Goal: Task Accomplishment & Management: Complete application form

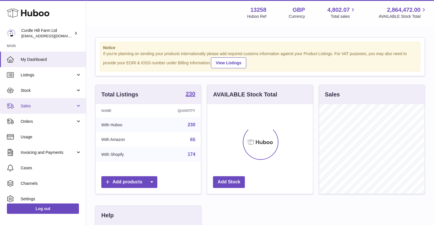
scroll to position [89, 106]
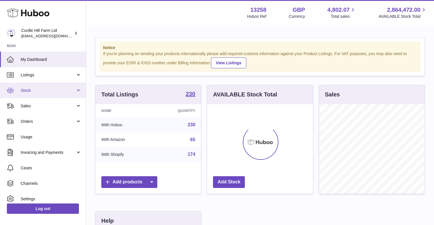
click at [46, 89] on span "Stock" at bounding box center [48, 90] width 55 height 5
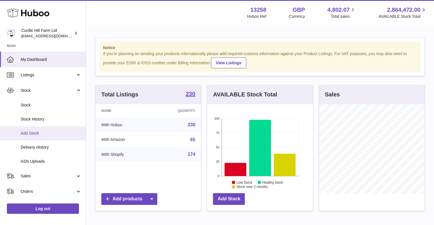
click at [32, 132] on span "Add Stock" at bounding box center [51, 132] width 61 height 5
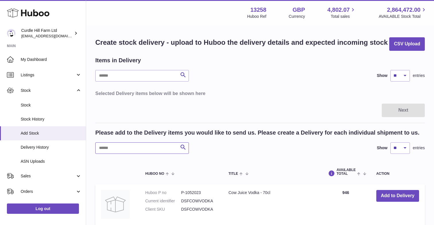
click at [111, 146] on input "text" at bounding box center [141, 147] width 93 height 11
type input "***"
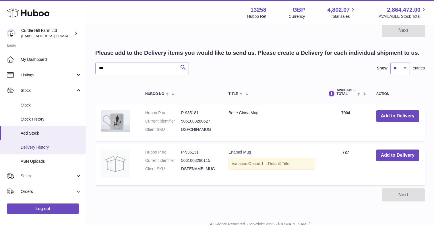
click at [39, 147] on span "Delivery History" at bounding box center [51, 147] width 61 height 5
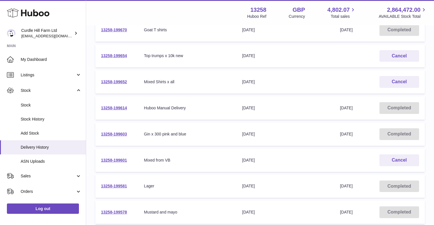
scroll to position [153, 0]
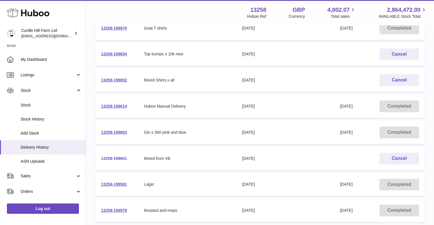
click at [118, 156] on link "13258-199601" at bounding box center [114, 158] width 26 height 5
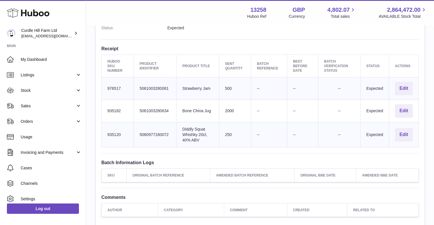
scroll to position [169, 0]
click at [405, 104] on button "Edit" at bounding box center [404, 110] width 18 height 13
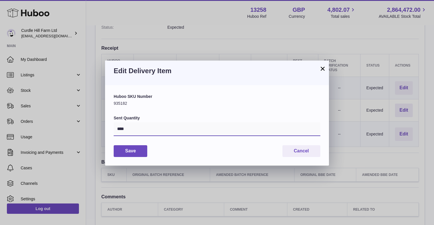
drag, startPoint x: 128, startPoint y: 130, endPoint x: 92, endPoint y: 130, distance: 35.3
click at [92, 130] on div "× Edit Delivery Item Huboo SKU Number 935182 Sent Quantity **** Save Cancel" at bounding box center [217, 112] width 434 height 225
type input "*"
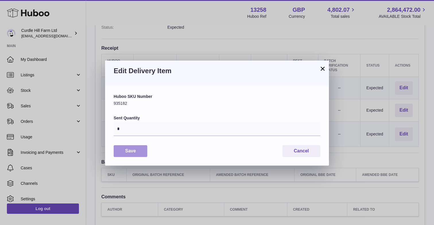
click at [121, 151] on button "Save" at bounding box center [131, 151] width 34 height 12
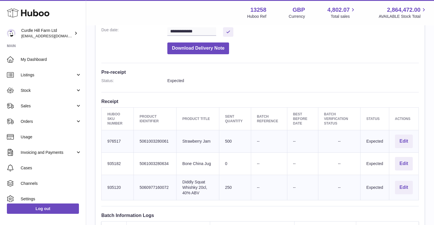
scroll to position [126, 0]
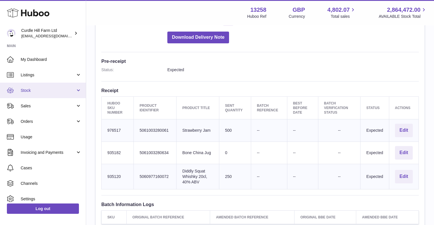
click at [34, 91] on span "Stock" at bounding box center [48, 90] width 55 height 5
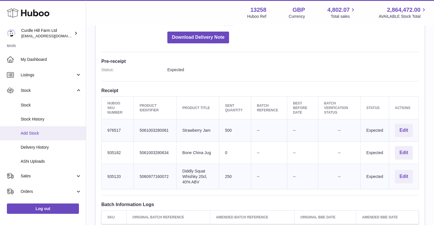
click at [34, 130] on span "Add Stock" at bounding box center [51, 132] width 61 height 5
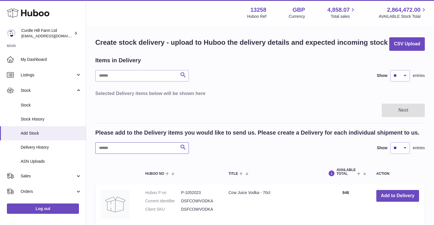
click at [130, 146] on input "text" at bounding box center [141, 147] width 93 height 11
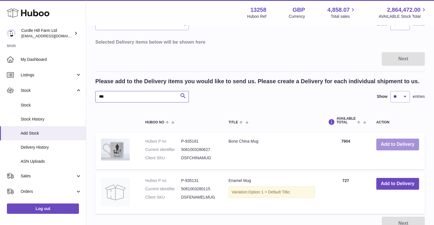
type input "***"
click at [400, 147] on button "Add to Delivery" at bounding box center [397, 145] width 43 height 12
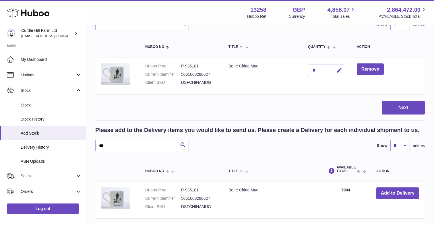
click at [315, 68] on div "*" at bounding box center [326, 70] width 37 height 11
click at [338, 71] on icon "button" at bounding box center [339, 70] width 6 height 6
type input "****"
click at [399, 108] on button "Next" at bounding box center [402, 107] width 43 height 13
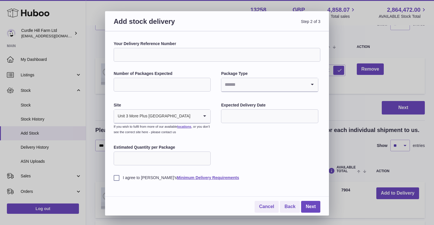
click at [173, 56] on input "Your Delivery Reference Number" at bounding box center [217, 55] width 206 height 14
type input "**********"
click at [165, 82] on input "Number of Packages Expected" at bounding box center [162, 85] width 97 height 14
type input "****"
click at [256, 87] on input "Search for option" at bounding box center [263, 84] width 85 height 13
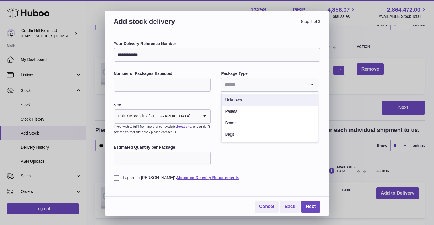
click at [242, 96] on li "Unknown" at bounding box center [269, 99] width 96 height 11
click at [245, 114] on input "text" at bounding box center [269, 116] width 97 height 14
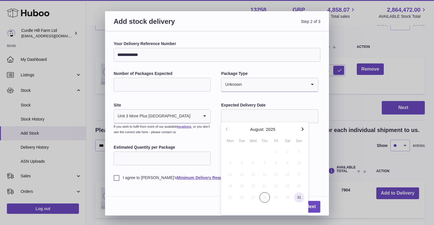
click at [298, 197] on span "31" at bounding box center [299, 197] width 10 height 10
type input "**********"
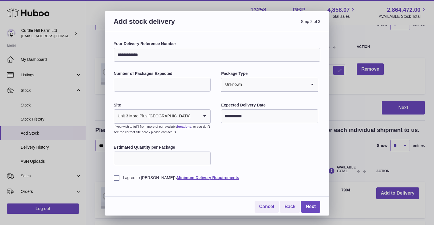
click at [138, 155] on input "Estimated Quantity per Package" at bounding box center [162, 158] width 97 height 14
type input "****"
click at [120, 176] on label "I agree to Huboo's Minimum Delivery Requirements" at bounding box center [217, 177] width 206 height 5
click at [311, 204] on link "Next" at bounding box center [310, 207] width 19 height 12
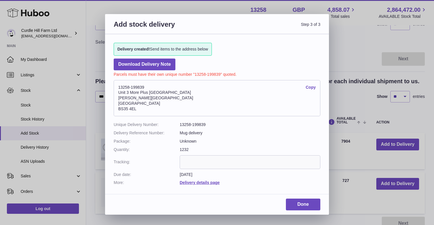
drag, startPoint x: 144, startPoint y: 85, endPoint x: 110, endPoint y: 85, distance: 34.4
click at [110, 85] on div "Delivery created! Send items to the address below Download Delivery Note Parcel…" at bounding box center [217, 111] width 224 height 154
copy address "13258-199839"
click at [301, 198] on link "Done" at bounding box center [303, 204] width 34 height 12
